Goal: Task Accomplishment & Management: Manage account settings

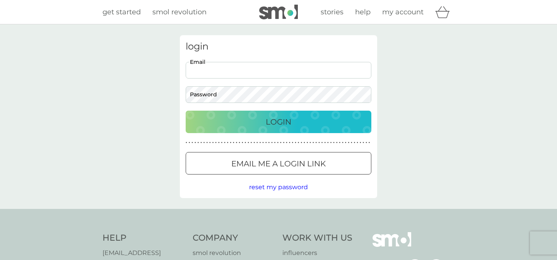
click at [295, 69] on input "Email" at bounding box center [279, 70] width 186 height 17
type input "[EMAIL_ADDRESS][DOMAIN_NAME]"
click at [283, 122] on p "Login" at bounding box center [279, 122] width 26 height 12
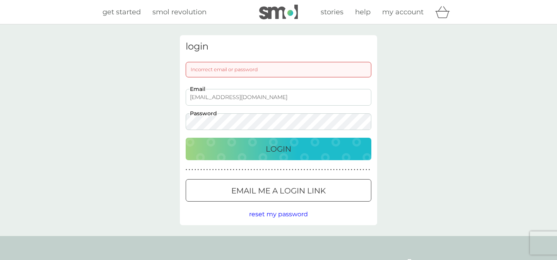
click at [161, 98] on div "login Incorrect email or password [EMAIL_ADDRESS][DOMAIN_NAME] Email Password L…" at bounding box center [278, 130] width 557 height 212
click at [309, 151] on div "Login" at bounding box center [278, 149] width 170 height 12
click at [303, 150] on div "Login" at bounding box center [278, 149] width 170 height 12
click at [292, 188] on div at bounding box center [279, 191] width 28 height 8
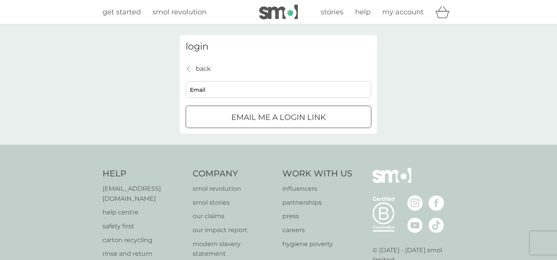
click at [231, 90] on input "Email" at bounding box center [279, 89] width 186 height 17
type input "[EMAIL_ADDRESS][DOMAIN_NAME]"
click at [253, 121] on p "Email me a login link" at bounding box center [278, 117] width 94 height 12
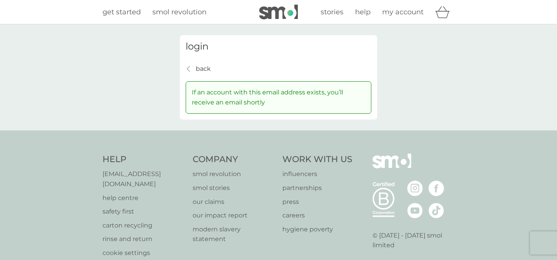
click at [195, 69] on div "back back" at bounding box center [198, 69] width 25 height 10
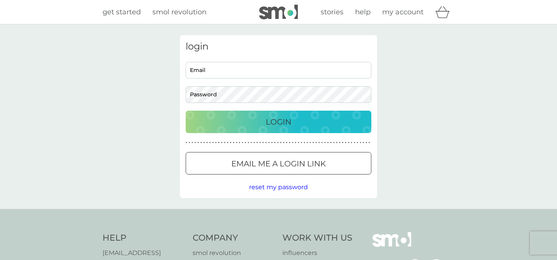
click at [224, 77] on input "Email" at bounding box center [279, 70] width 186 height 17
type input "[EMAIL_ADDRESS][DOMAIN_NAME]"
click at [278, 161] on div at bounding box center [279, 164] width 28 height 8
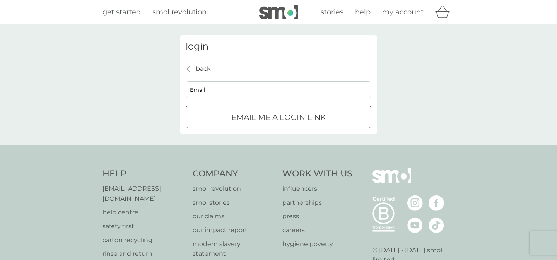
click at [233, 91] on input "Email" at bounding box center [279, 89] width 186 height 17
type input "[EMAIL_ADDRESS][DOMAIN_NAME]"
click at [259, 120] on p "Email me a login link" at bounding box center [278, 117] width 94 height 12
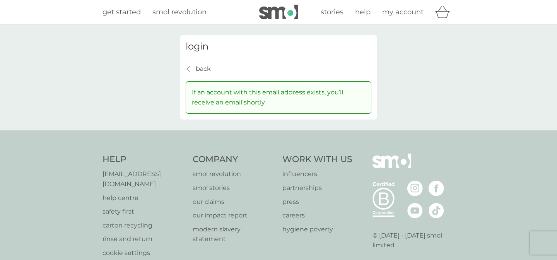
click at [204, 70] on p "back" at bounding box center [203, 69] width 15 height 10
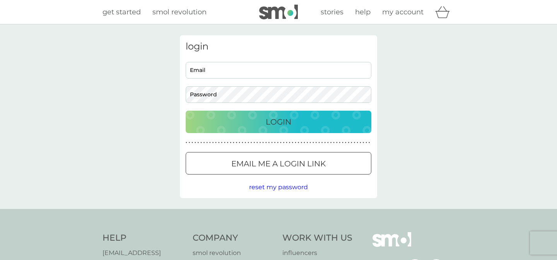
click at [204, 70] on input "Email" at bounding box center [279, 70] width 186 height 17
type input "[EMAIL_ADDRESS][DOMAIN_NAME]"
click at [263, 127] on div "Login" at bounding box center [278, 122] width 170 height 12
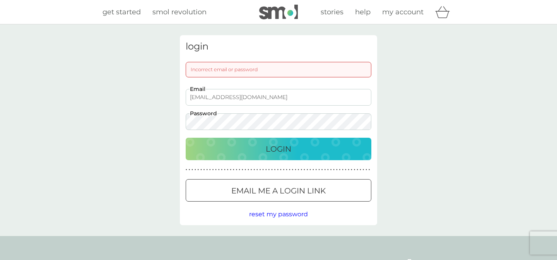
click at [171, 123] on div "login Incorrect email or password [EMAIL_ADDRESS][DOMAIN_NAME] Email Password L…" at bounding box center [278, 130] width 557 height 212
click at [243, 150] on div "Login" at bounding box center [278, 149] width 170 height 12
click at [173, 113] on div "login Incorrect email or password [EMAIL_ADDRESS][DOMAIN_NAME] Email Password L…" at bounding box center [278, 130] width 557 height 212
click at [305, 154] on div "Login" at bounding box center [278, 149] width 170 height 12
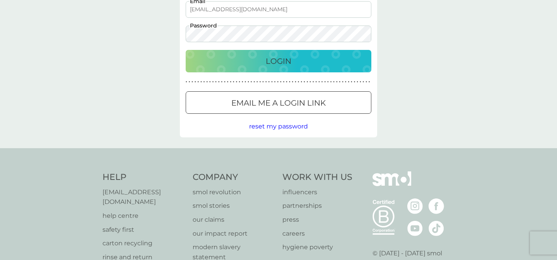
scroll to position [150, 0]
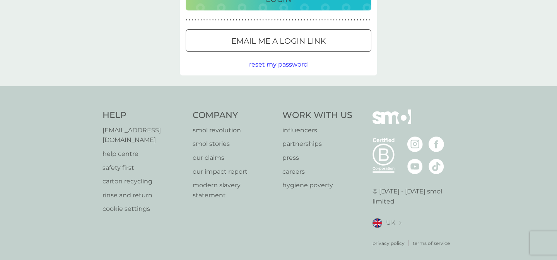
click at [270, 45] on div at bounding box center [279, 41] width 28 height 8
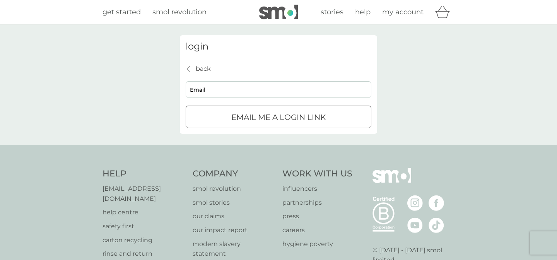
click at [267, 91] on input "Email" at bounding box center [279, 89] width 186 height 17
type input "[EMAIL_ADDRESS][DOMAIN_NAME]"
click at [258, 120] on p "Email me a login link" at bounding box center [278, 117] width 94 height 12
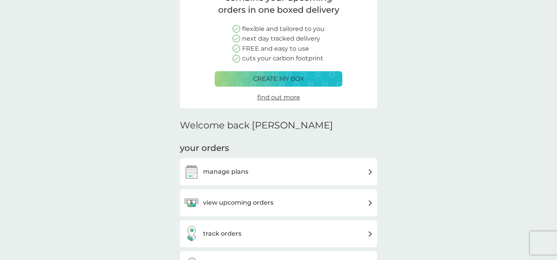
scroll to position [75, 0]
click at [266, 169] on div "manage plans" at bounding box center [279, 171] width 190 height 15
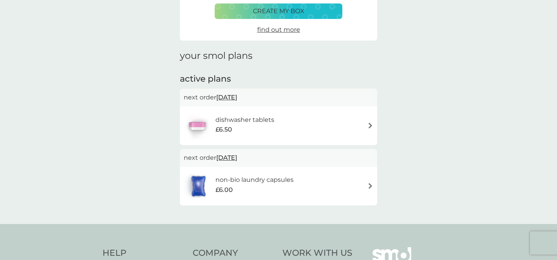
scroll to position [76, 0]
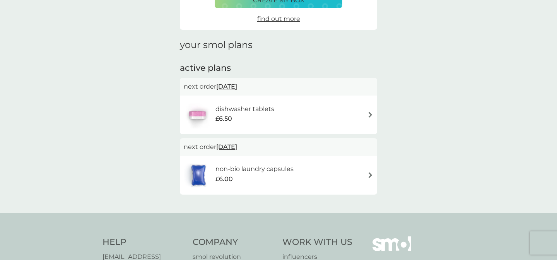
click at [266, 169] on h6 "non-bio laundry capsules" at bounding box center [255, 169] width 78 height 10
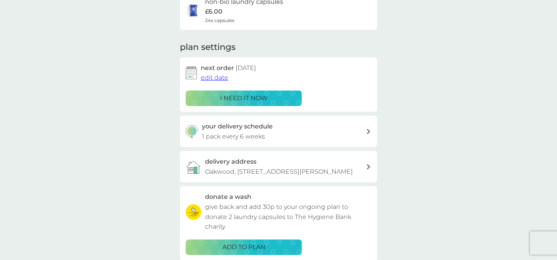
scroll to position [73, 0]
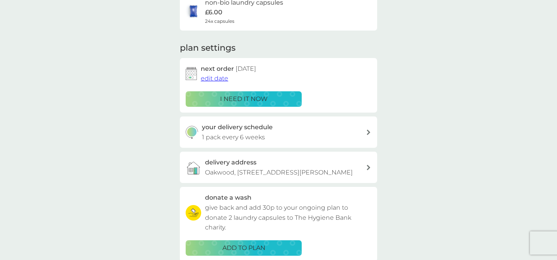
click at [315, 130] on div "your delivery schedule 1 pack every 6 weeks" at bounding box center [284, 132] width 164 height 20
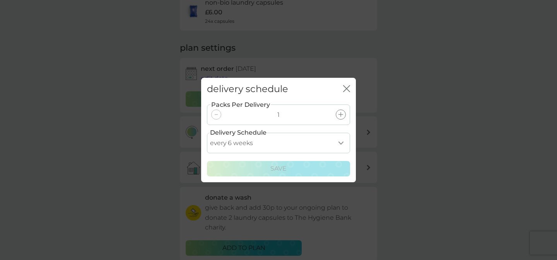
click at [317, 144] on select "every 1 week every 2 weeks every 3 weeks every 4 weeks every 5 weeks every 6 we…" at bounding box center [278, 143] width 143 height 21
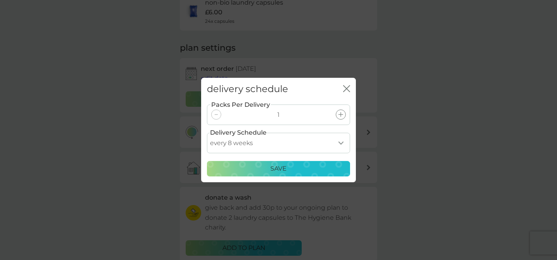
click at [317, 140] on select "every 1 week every 2 weeks every 3 weeks every 4 weeks every 5 weeks every 6 we…" at bounding box center [278, 143] width 143 height 21
select select "70"
click at [310, 168] on div "Save" at bounding box center [278, 169] width 133 height 10
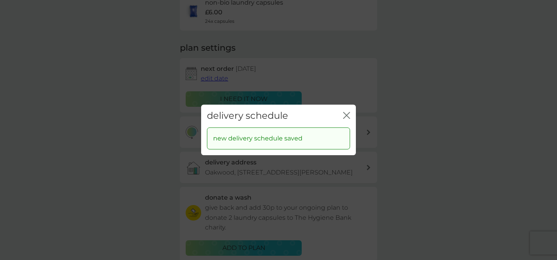
click at [351, 116] on div "delivery schedule close" at bounding box center [278, 115] width 155 height 23
click at [346, 115] on icon "close" at bounding box center [345, 115] width 3 height 6
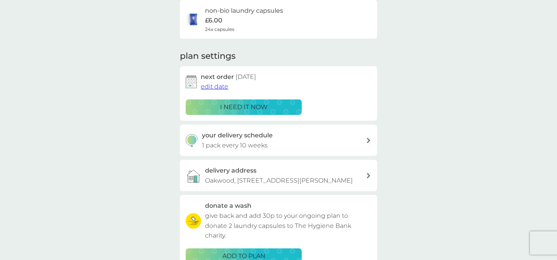
scroll to position [79, 0]
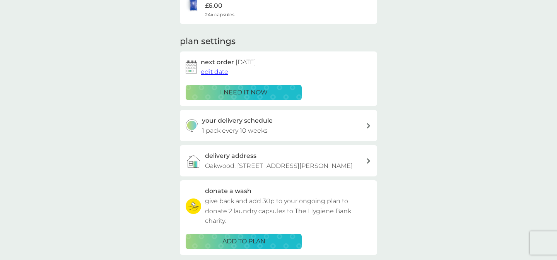
click at [325, 128] on div "your delivery schedule 1 pack every 10 weeks" at bounding box center [284, 126] width 164 height 20
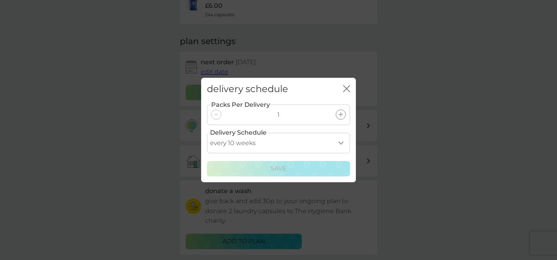
click at [322, 133] on select "every 1 week every 2 weeks every 3 weeks every 4 weeks every 5 weeks every 6 we…" at bounding box center [278, 143] width 143 height 21
select select "42"
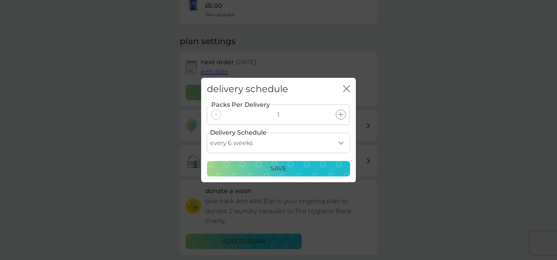
click at [316, 169] on div "Save" at bounding box center [278, 169] width 133 height 10
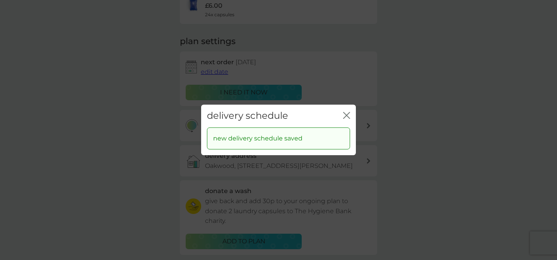
click at [346, 115] on icon "close" at bounding box center [345, 115] width 3 height 6
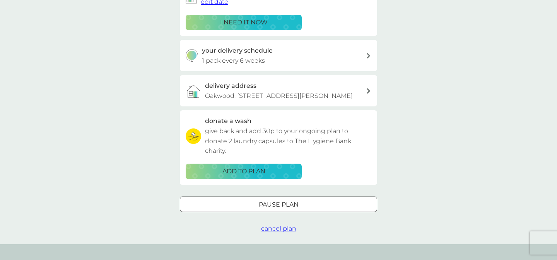
scroll to position [0, 0]
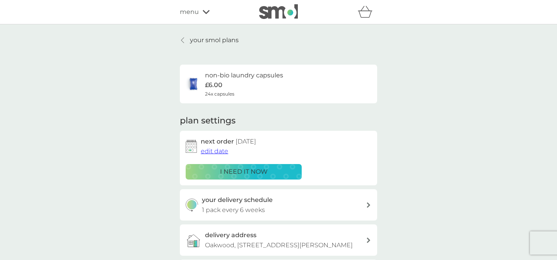
click at [189, 39] on link "your smol plans" at bounding box center [209, 40] width 59 height 10
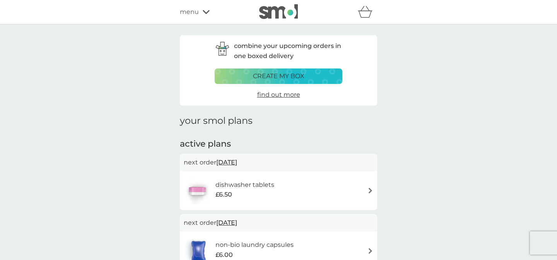
click at [266, 184] on h6 "dishwasher tablets" at bounding box center [245, 185] width 59 height 10
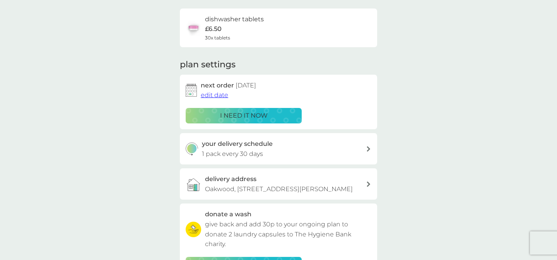
scroll to position [64, 0]
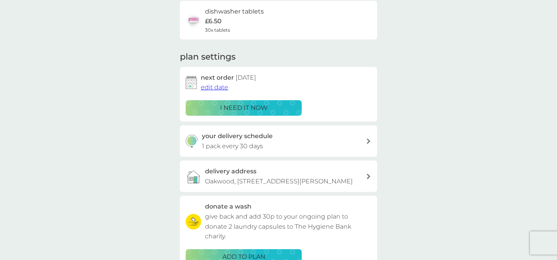
click at [289, 137] on div "your delivery schedule 1 pack every 30 days" at bounding box center [284, 141] width 164 height 20
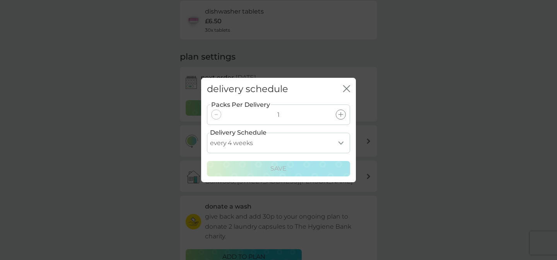
click at [289, 137] on select "every 1 week every 2 weeks every 3 weeks every 4 weeks every 5 weeks every 6 we…" at bounding box center [278, 143] width 143 height 21
select select "56"
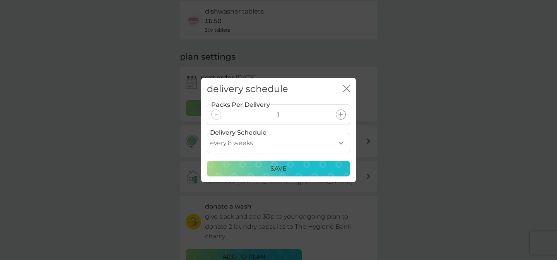
click at [280, 173] on p "Save" at bounding box center [278, 169] width 16 height 10
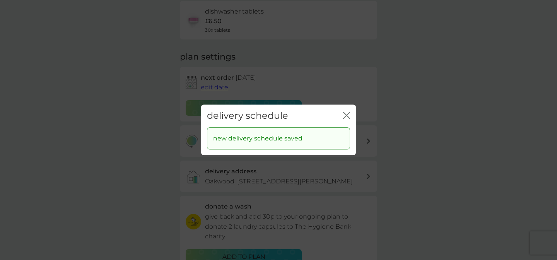
click at [349, 111] on div "close" at bounding box center [346, 115] width 7 height 11
